Goal: Information Seeking & Learning: Learn about a topic

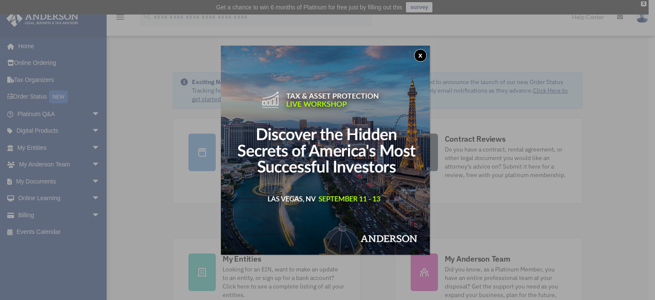
click at [423, 52] on button "x" at bounding box center [420, 55] width 13 height 13
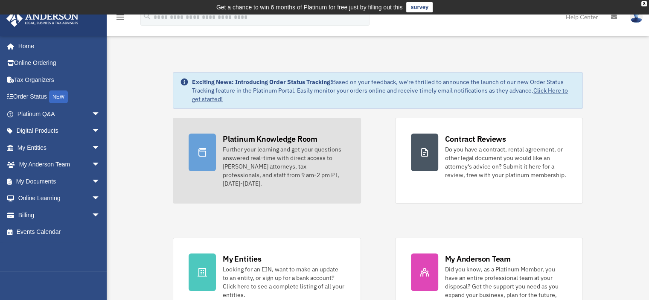
click at [266, 161] on div "Further your learning and get your questions answered real-time with direct acc…" at bounding box center [284, 166] width 122 height 43
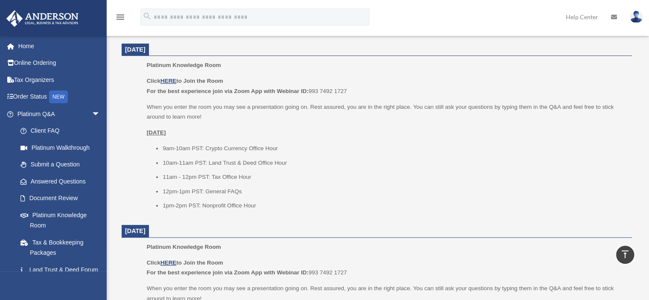
scroll to position [359, 0]
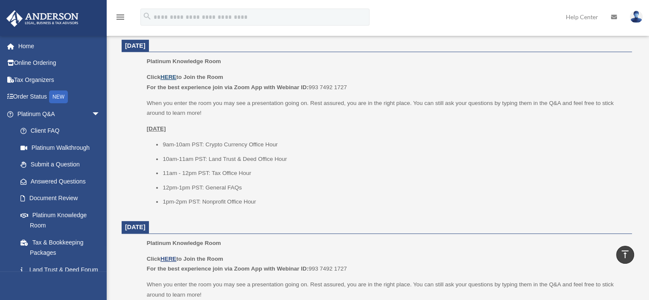
click at [170, 74] on u "HERE" at bounding box center [168, 77] width 16 height 6
